Goal: Information Seeking & Learning: Find contact information

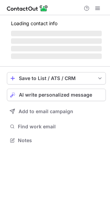
scroll to position [140, 110]
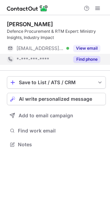
click at [91, 58] on button "Find phone" at bounding box center [86, 59] width 27 height 7
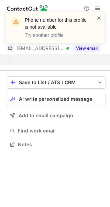
click at [102, 18] on div "Phone number for this profile is not available Try another profile" at bounding box center [55, 28] width 99 height 32
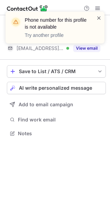
click at [99, 17] on span at bounding box center [100, 17] width 6 height 7
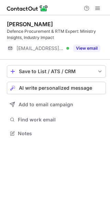
click at [88, 48] on div "Phone number for this profile is not available Try another profile" at bounding box center [55, 30] width 110 height 51
click at [88, 48] on button "View email" at bounding box center [86, 48] width 27 height 7
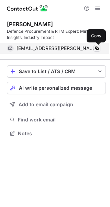
click at [99, 48] on span at bounding box center [98, 49] width 6 height 6
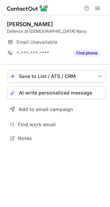
scroll to position [133, 110]
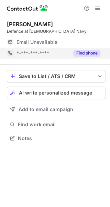
click at [88, 50] on button "Find phone" at bounding box center [86, 53] width 27 height 7
